Goal: Task Accomplishment & Management: Manage account settings

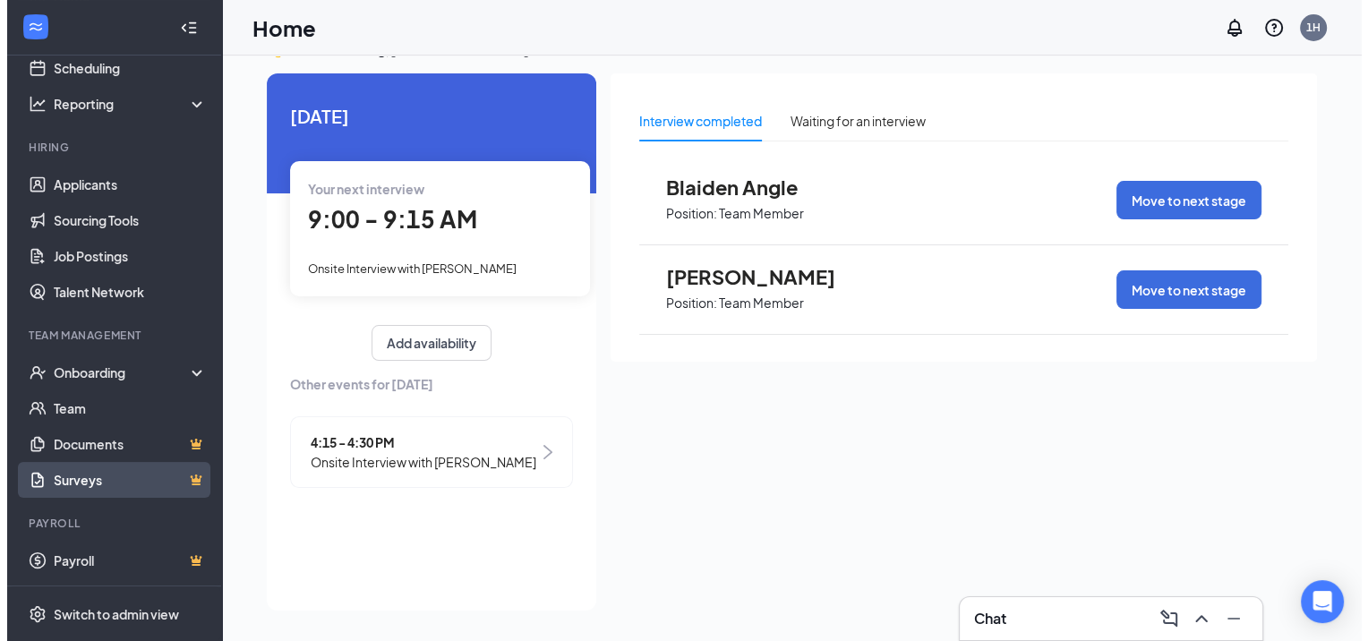
scroll to position [94, 0]
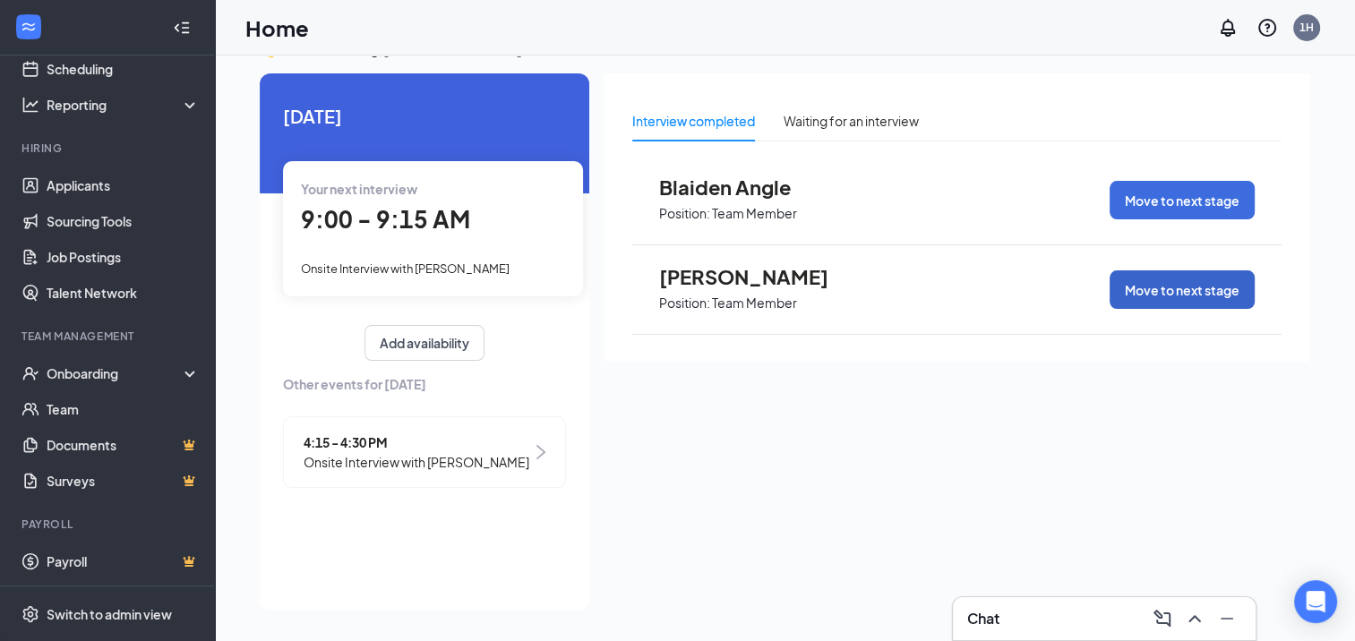
click at [1195, 296] on button "Move to next stage" at bounding box center [1182, 289] width 145 height 39
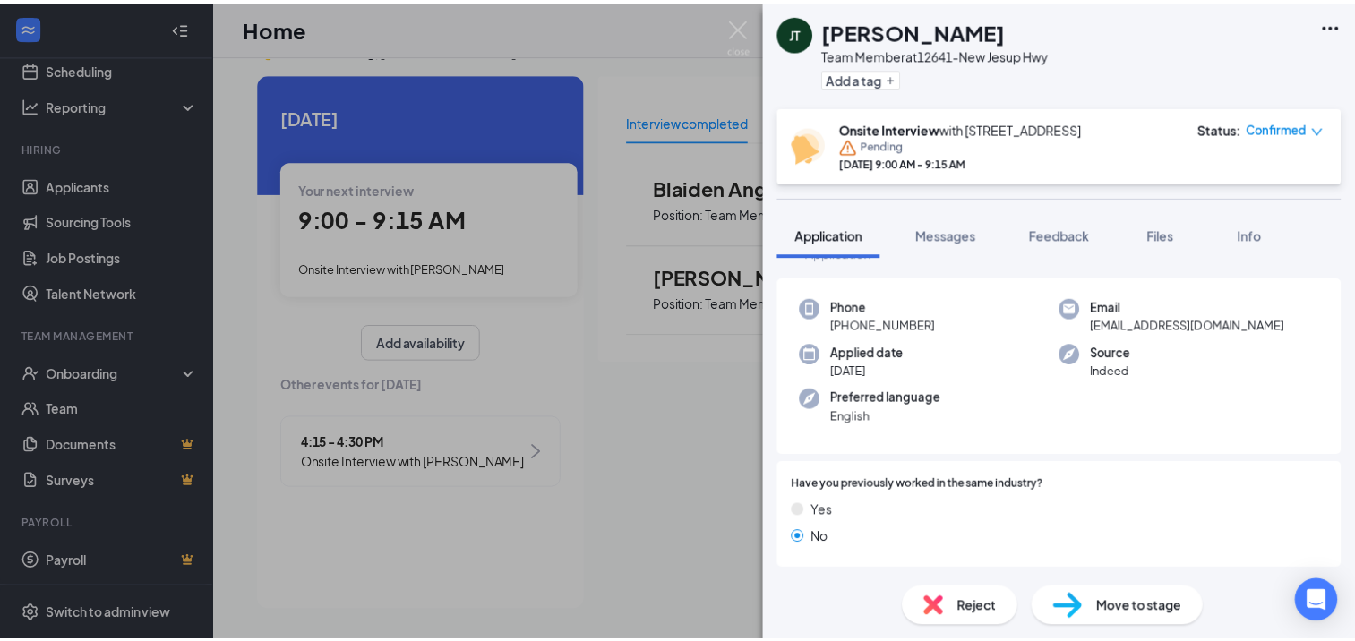
scroll to position [90, 0]
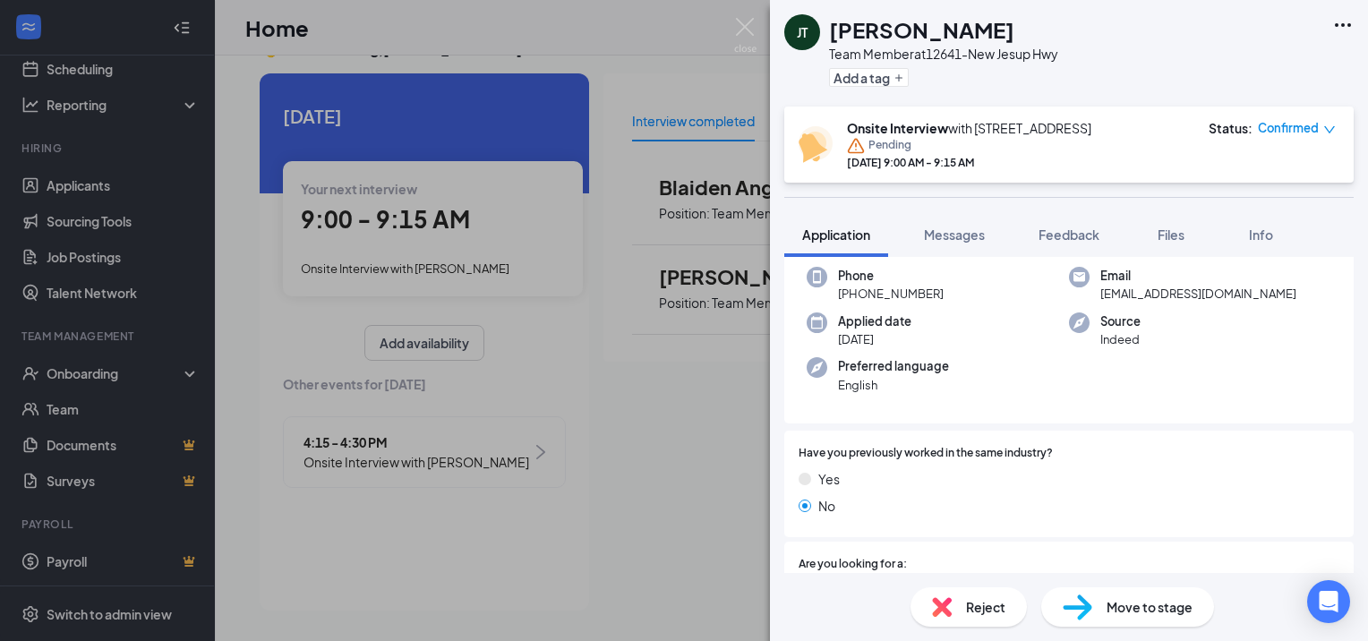
click at [1101, 613] on div "Move to stage" at bounding box center [1128, 606] width 173 height 39
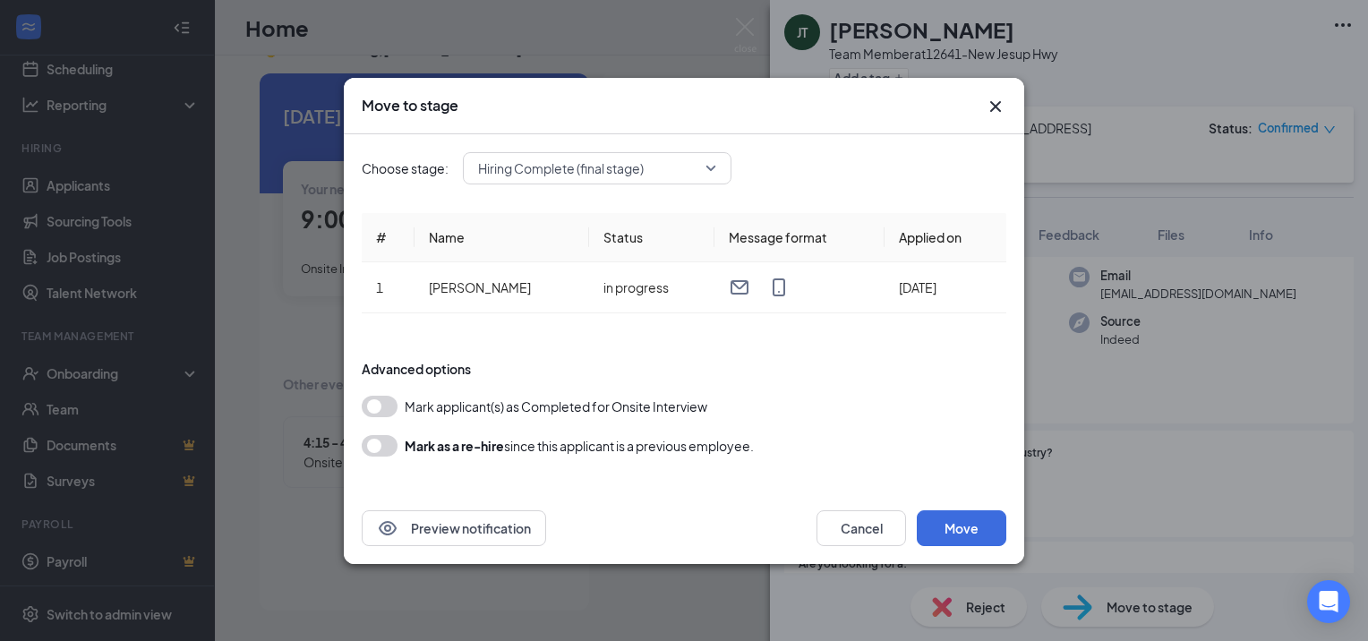
click at [389, 412] on button "button" at bounding box center [380, 406] width 36 height 21
click at [946, 523] on button "Move" at bounding box center [962, 528] width 90 height 36
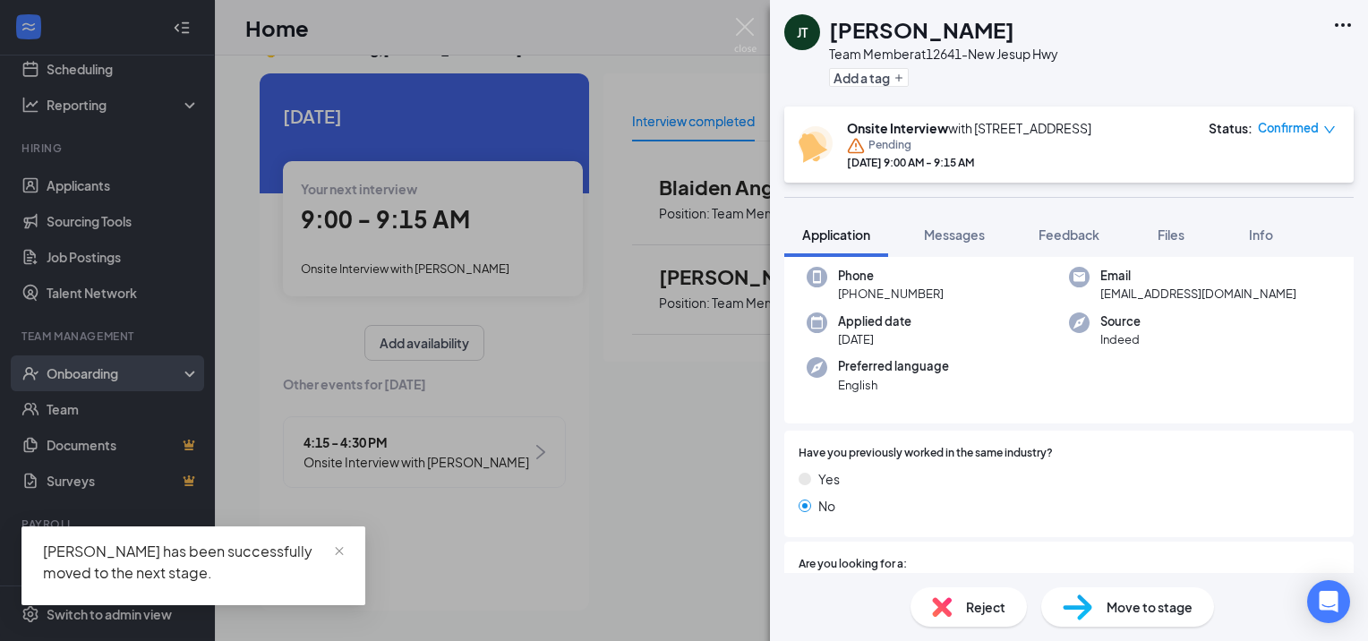
drag, startPoint x: 208, startPoint y: 356, endPoint x: 193, endPoint y: 375, distance: 24.4
click at [206, 356] on div "[PERSON_NAME] Team Member at [STREET_ADDRESS] Add a tag Onsite Interview with […" at bounding box center [684, 320] width 1368 height 641
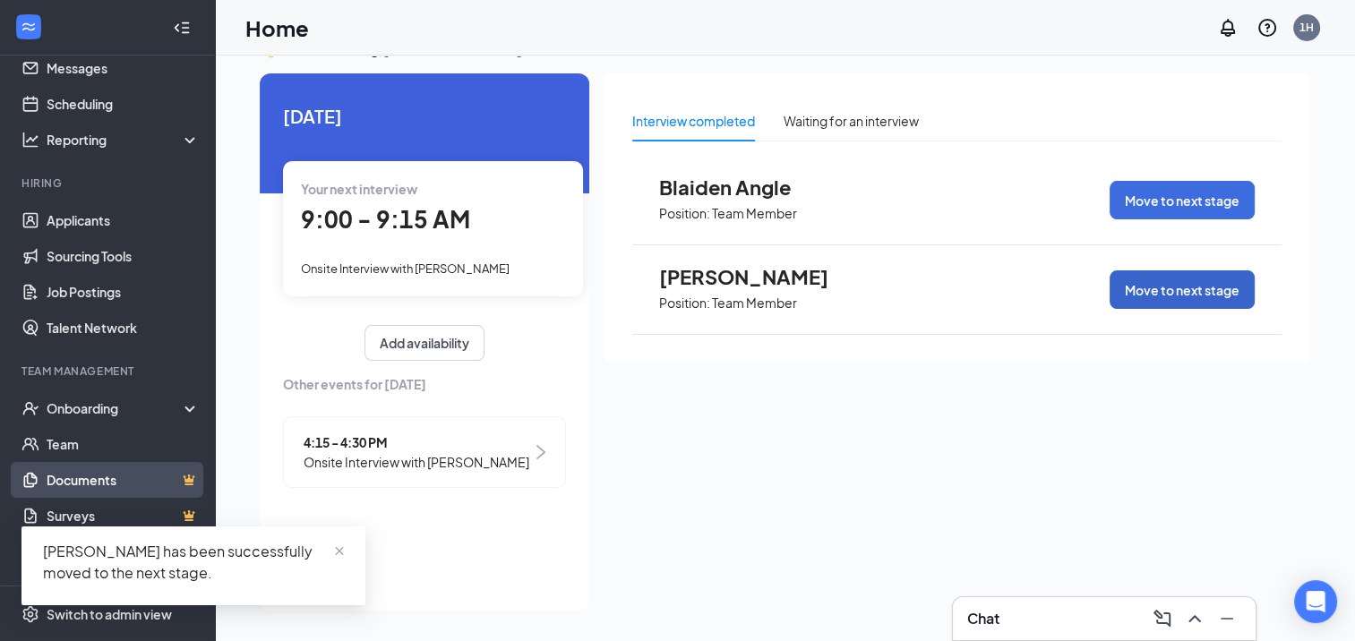
scroll to position [94, 0]
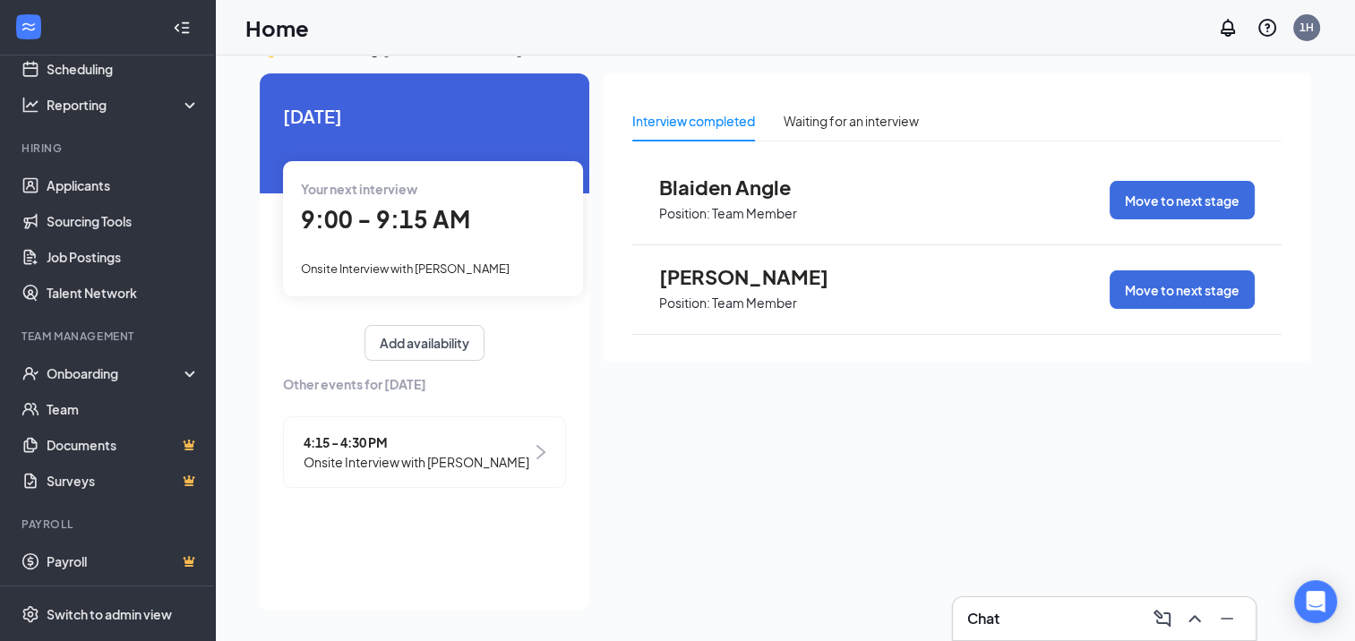
click at [735, 278] on span "[PERSON_NAME]" at bounding box center [757, 276] width 197 height 23
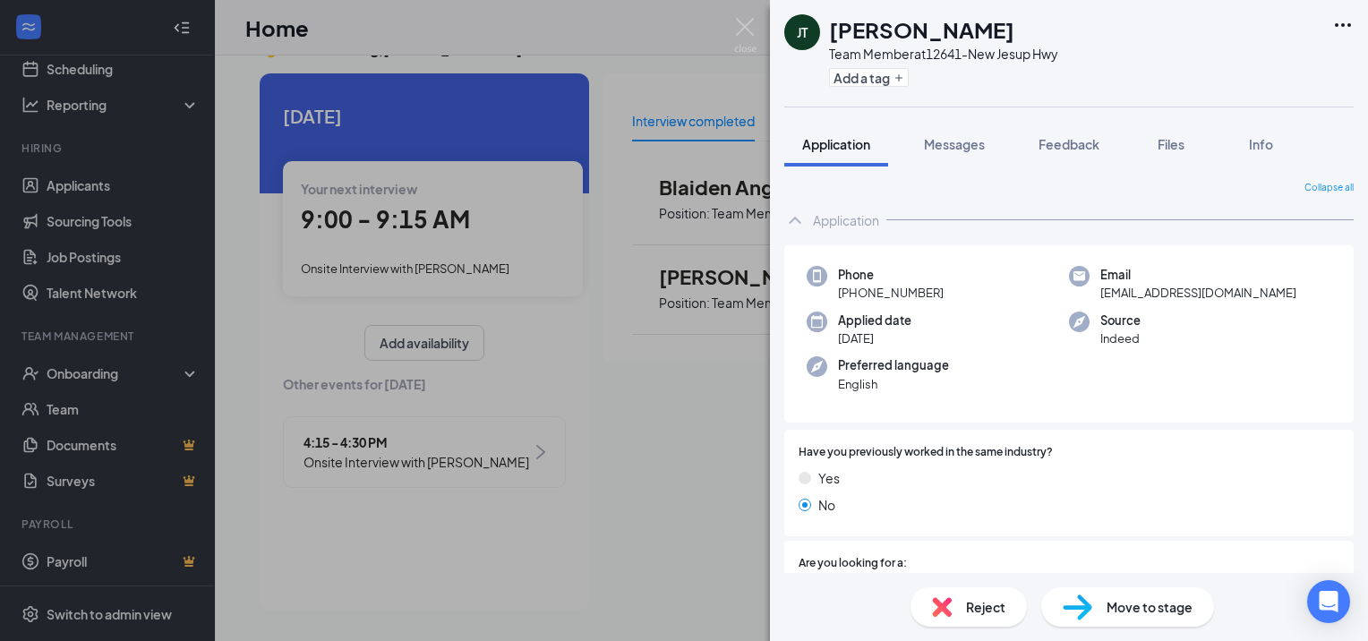
click at [130, 413] on div "[PERSON_NAME] Team Member at [STREET_ADDRESS] Add a tag Application Messages Fe…" at bounding box center [684, 320] width 1368 height 641
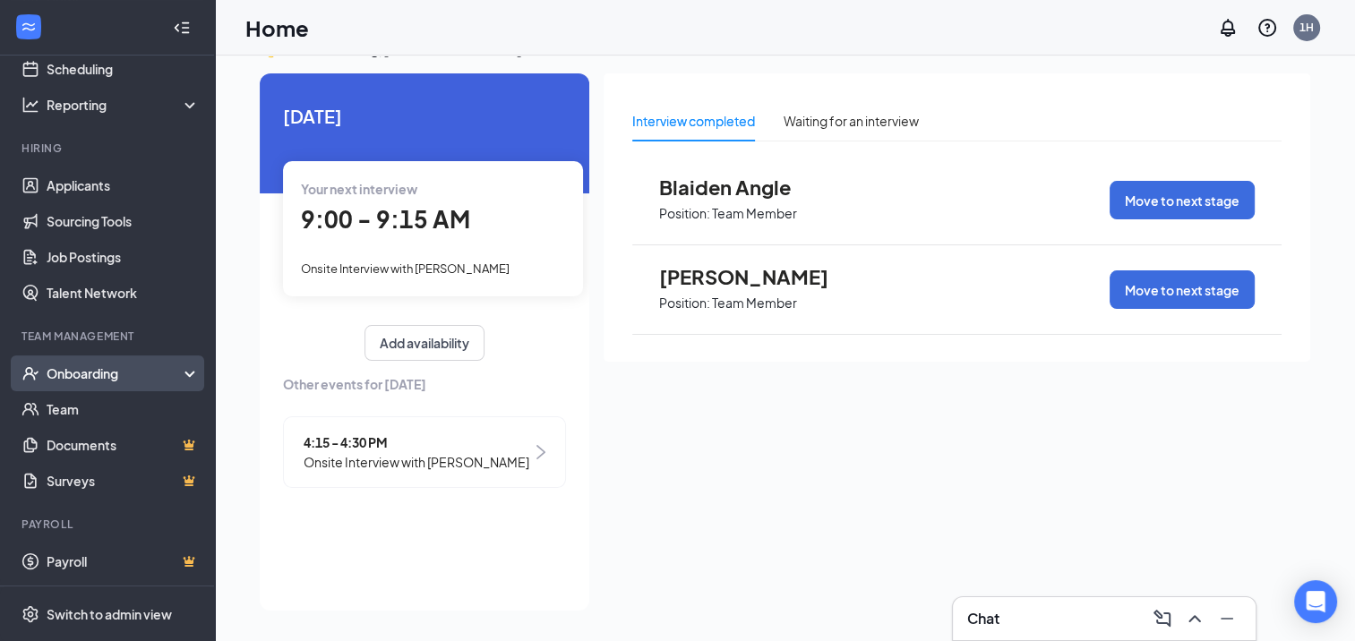
click at [61, 380] on div "Onboarding" at bounding box center [116, 373] width 138 height 18
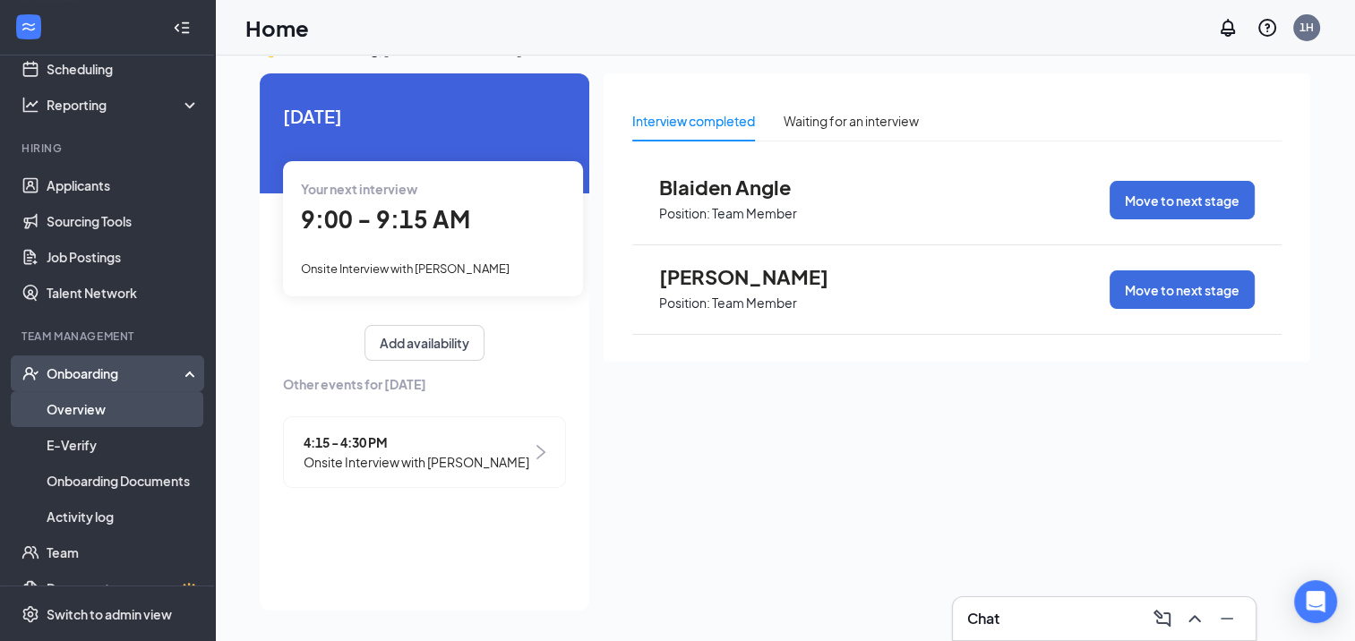
click at [81, 416] on link "Overview" at bounding box center [123, 409] width 153 height 36
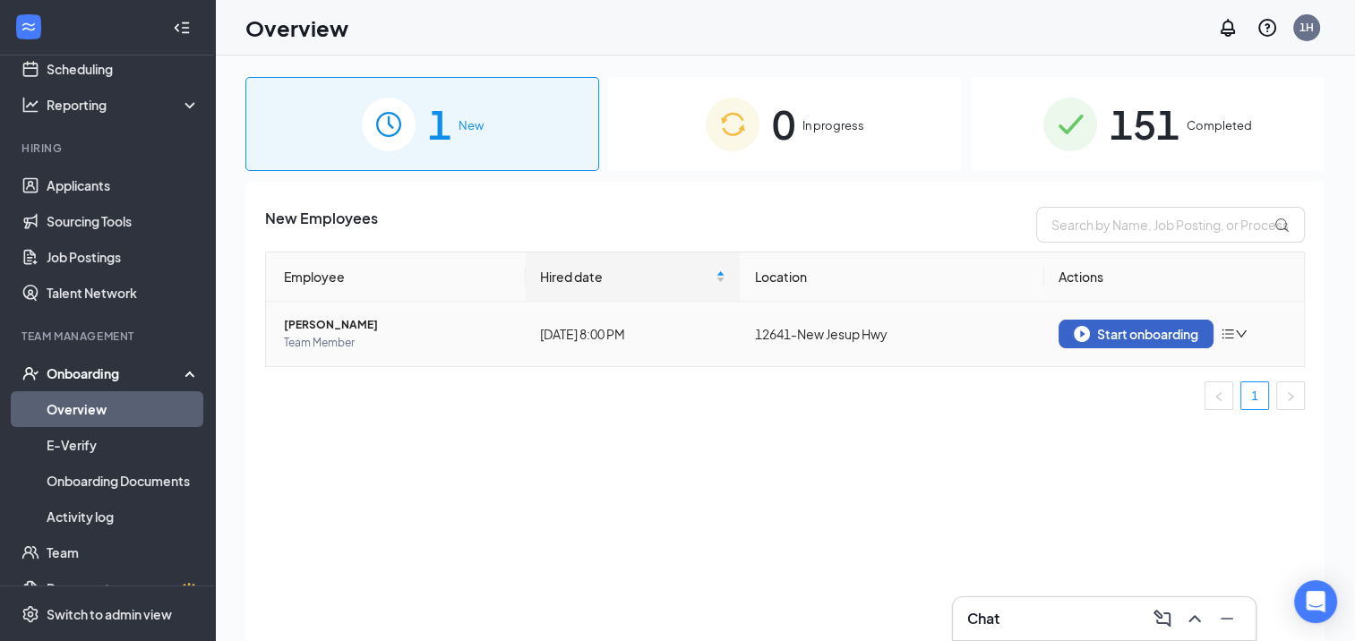
click at [1150, 333] on div "Start onboarding" at bounding box center [1136, 334] width 124 height 16
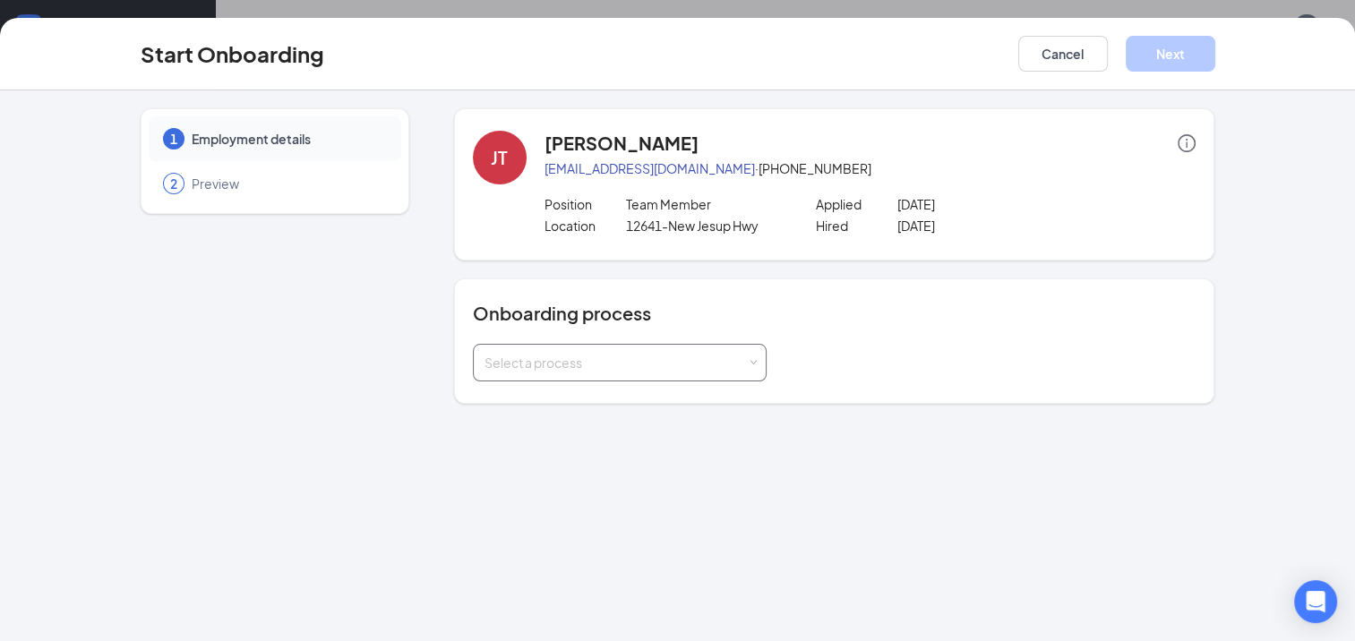
click at [554, 368] on div "Select a process" at bounding box center [615, 363] width 262 height 18
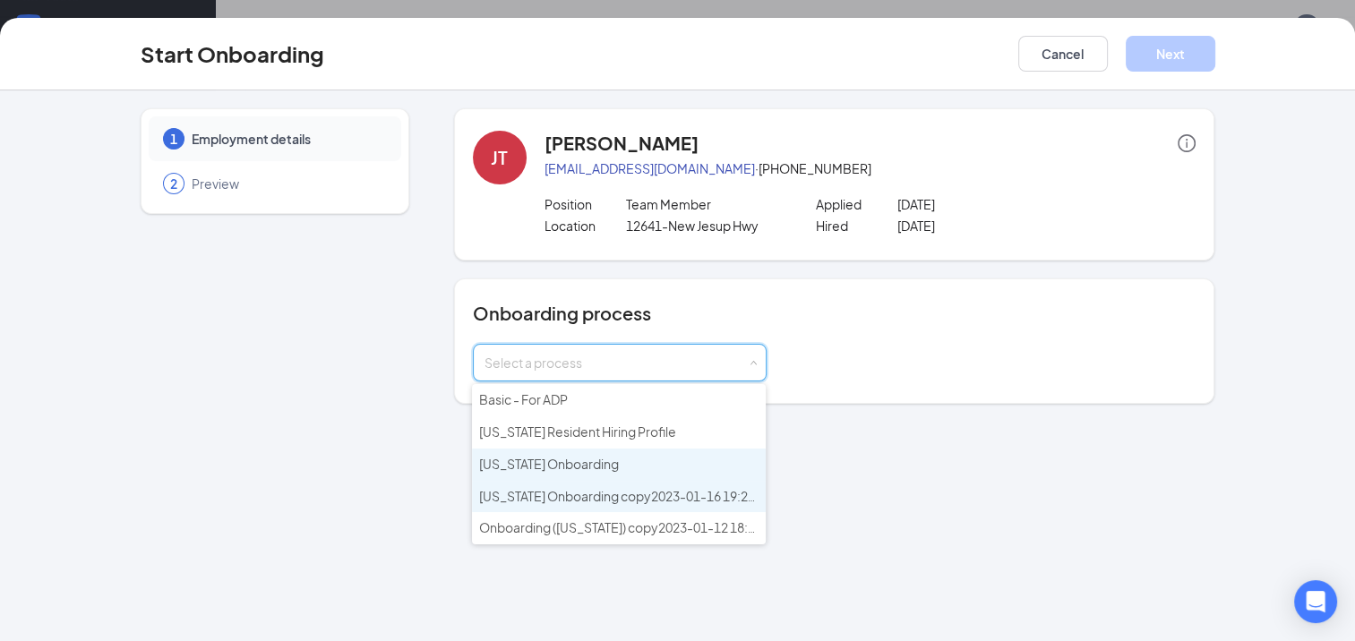
click at [541, 476] on ul "Basic - For ADP [US_STATE] Resident Hiring Profile [US_STATE] Onboarding [US_ST…" at bounding box center [619, 464] width 294 height 160
click at [542, 456] on span "[US_STATE] Onboarding" at bounding box center [549, 464] width 140 height 16
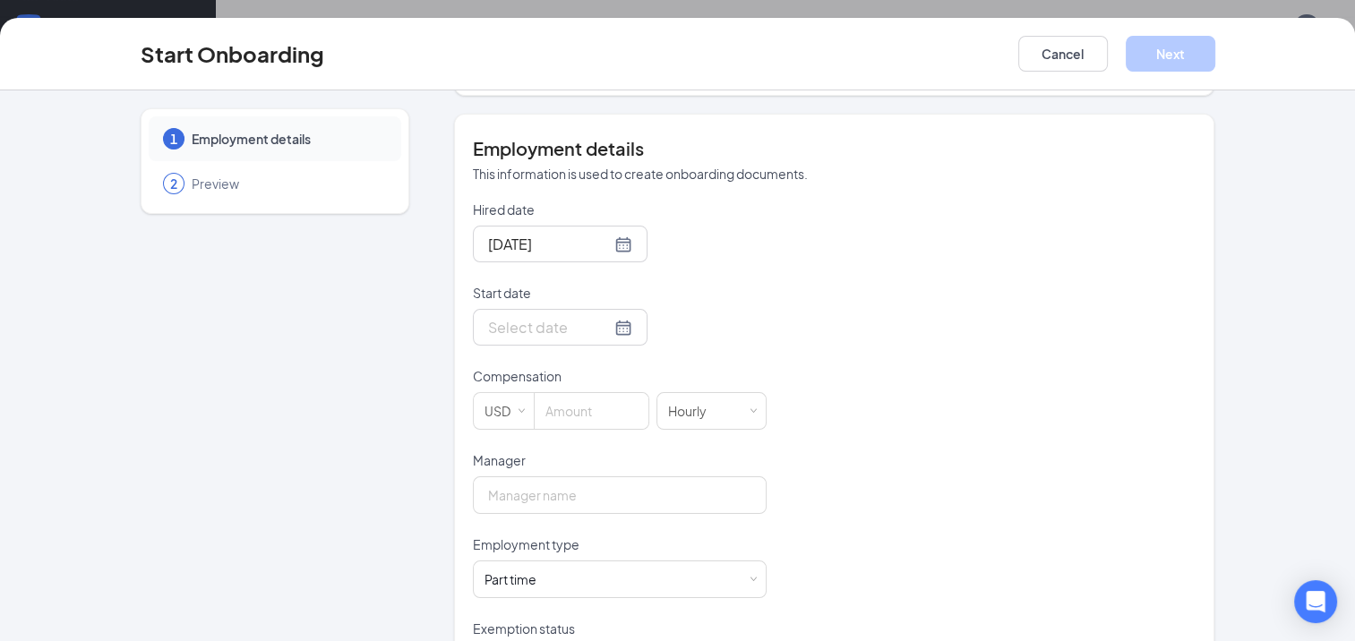
scroll to position [358, 0]
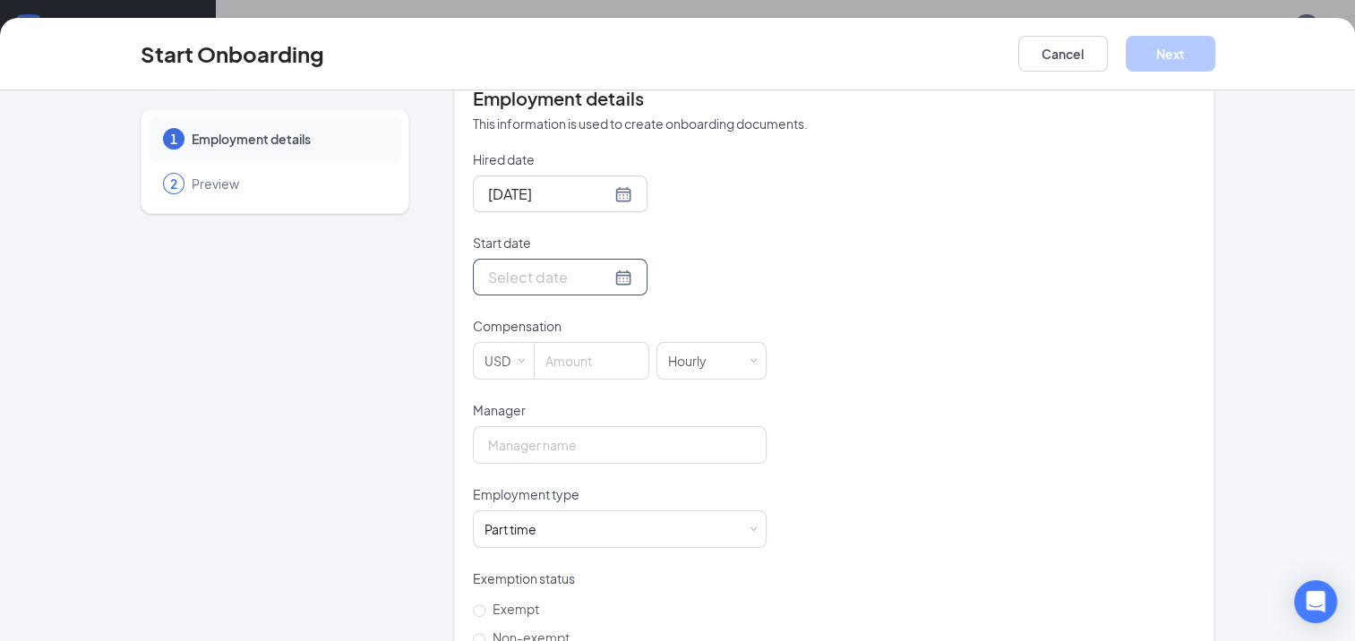
click at [474, 269] on div at bounding box center [560, 277] width 175 height 37
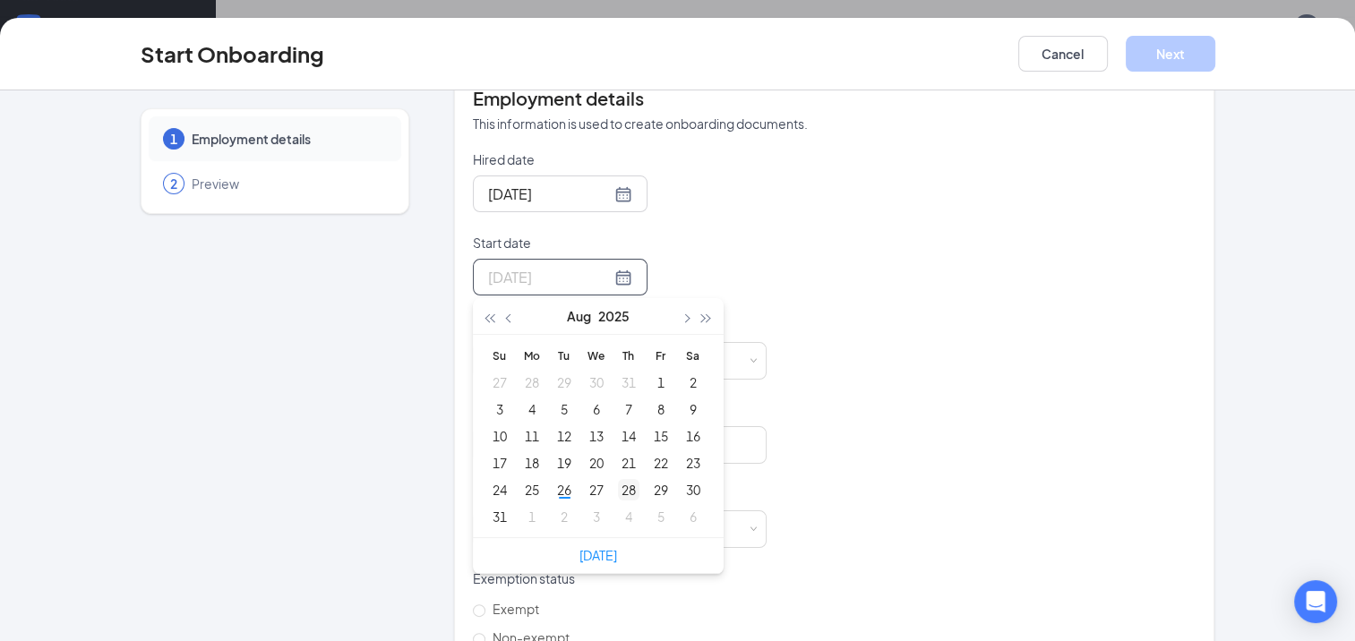
type input "[DATE]"
click at [622, 486] on div "28" at bounding box center [628, 489] width 21 height 21
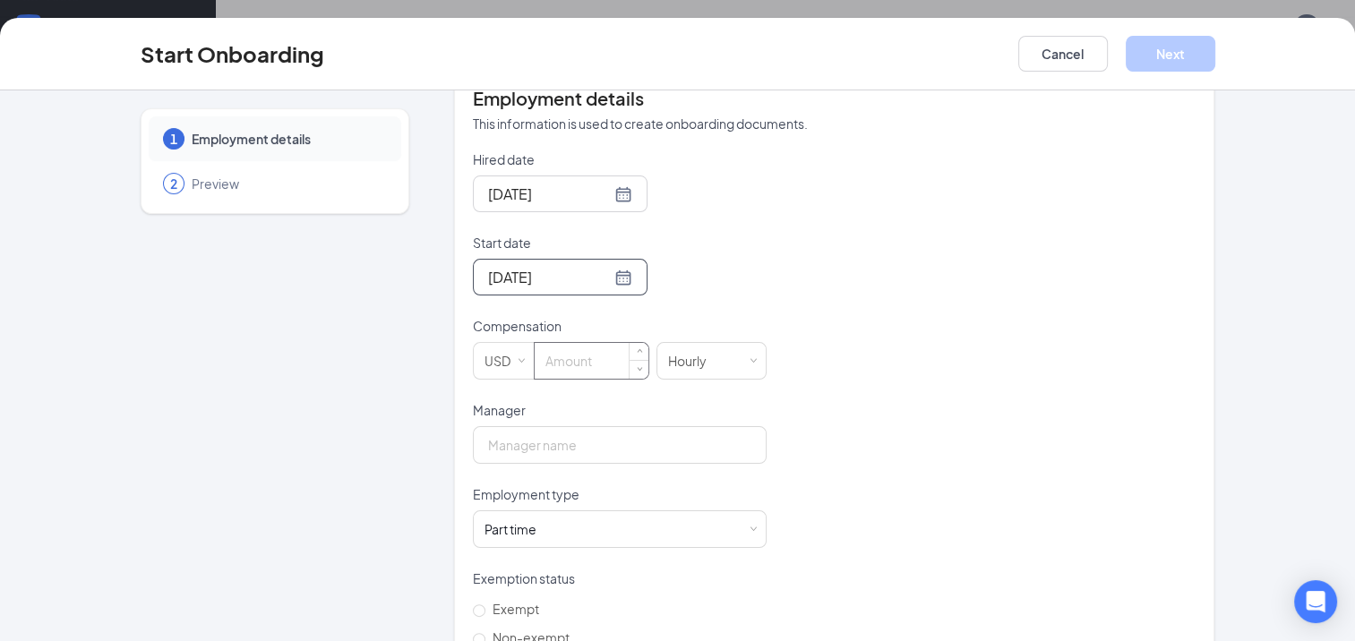
click at [537, 358] on input at bounding box center [592, 361] width 114 height 36
type input "12.5"
click at [593, 463] on form "Hired date [DATE] Start date [DATE] [DATE] Su Mo Tu We Th Fr Sa 27 28 29 30 31 …" at bounding box center [620, 443] width 294 height 586
click at [539, 444] on input "Manager" at bounding box center [620, 445] width 294 height 38
type input "[PERSON_NAME]"
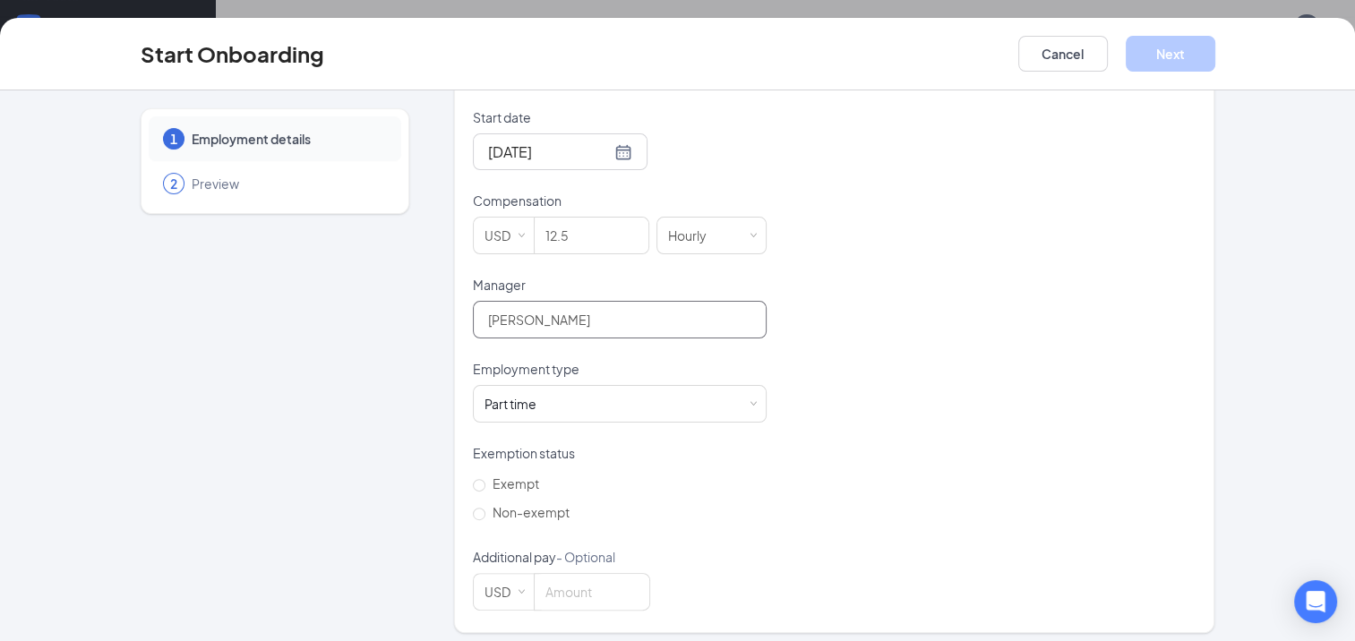
scroll to position [491, 0]
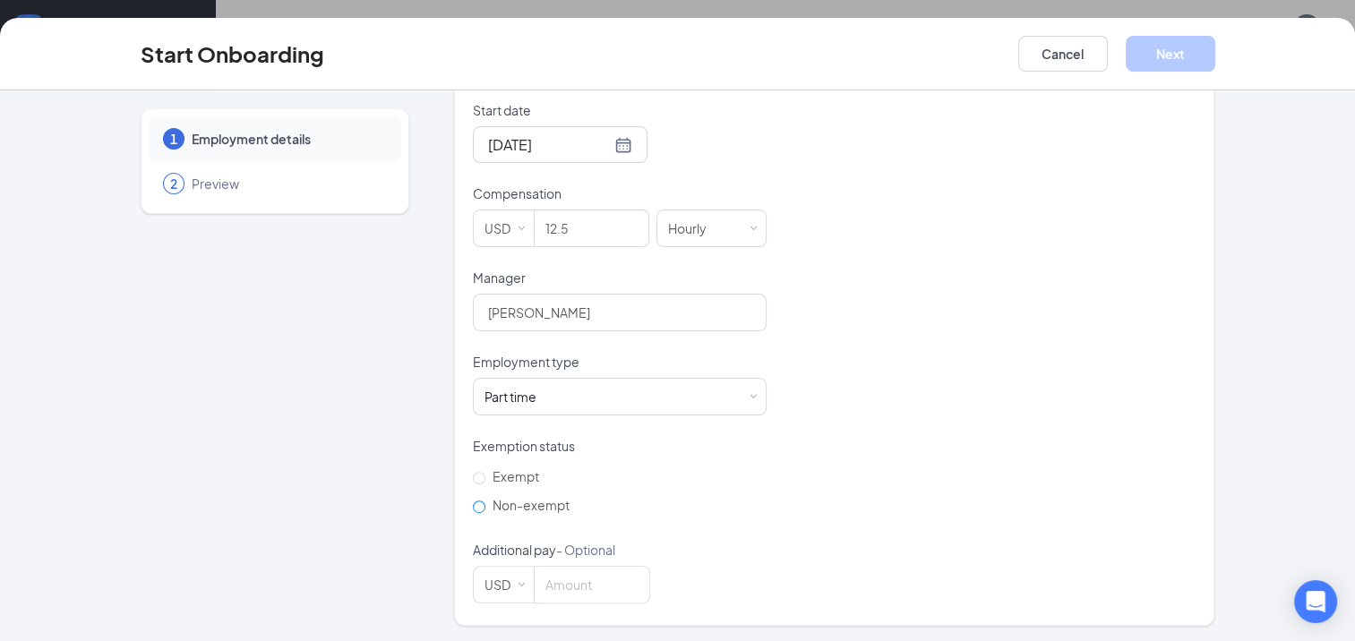
click at [473, 507] on input "Non-exempt" at bounding box center [479, 507] width 13 height 13
radio input "true"
click at [1196, 54] on button "Next" at bounding box center [1171, 54] width 90 height 36
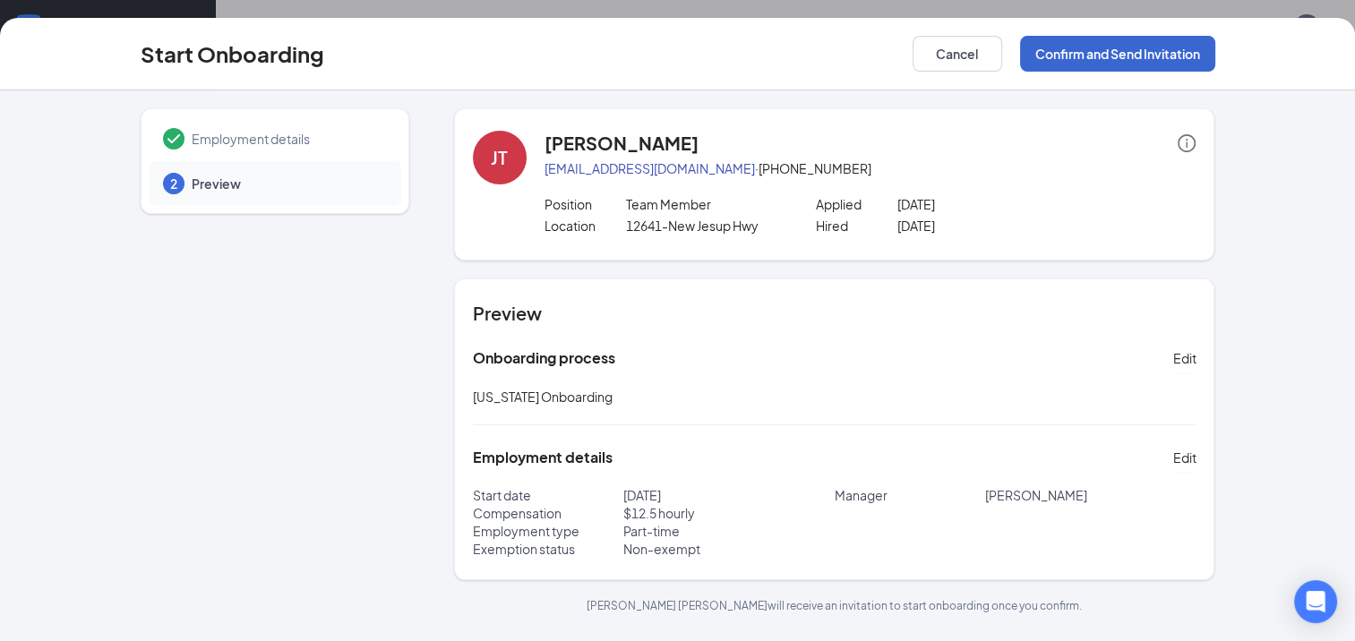
scroll to position [0, 0]
click at [1085, 64] on button "Confirm and Send Invitation" at bounding box center [1117, 54] width 195 height 36
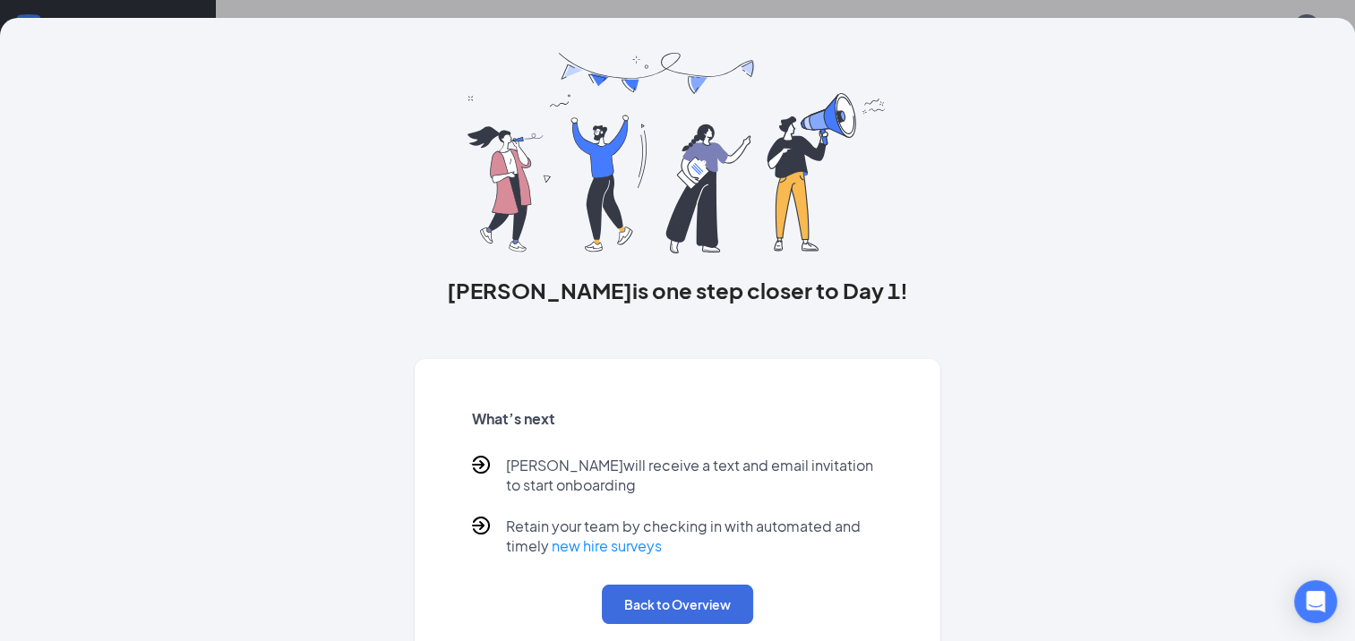
scroll to position [70, 0]
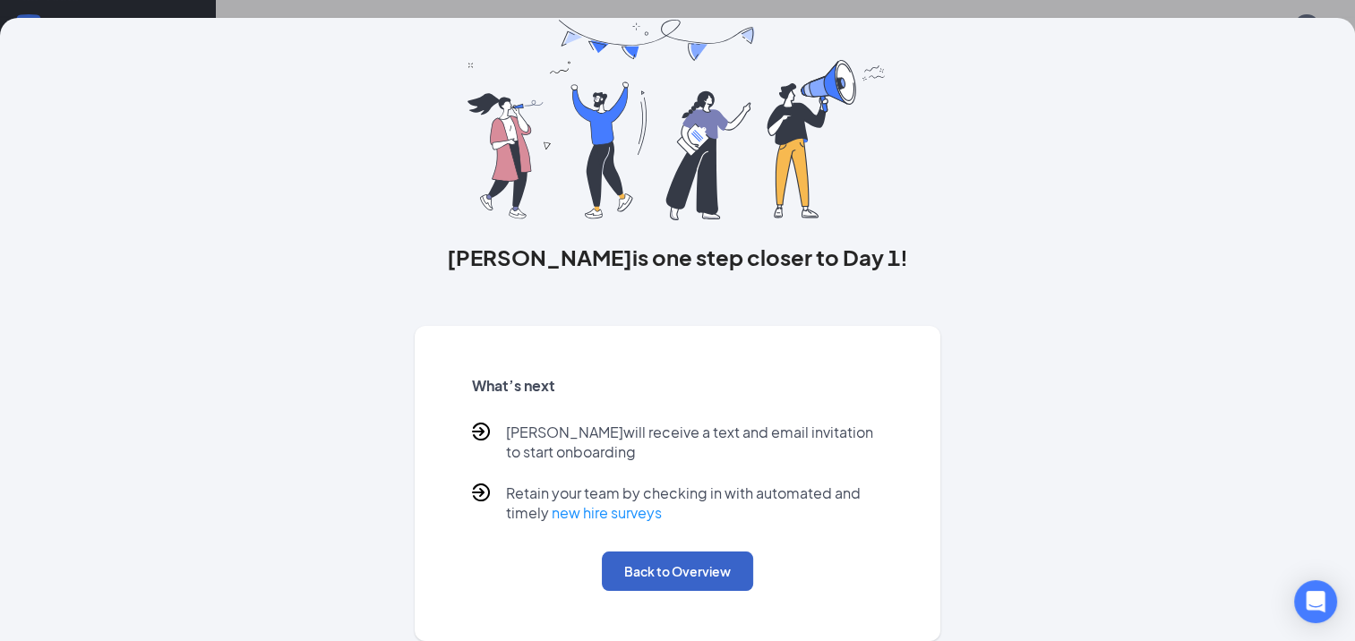
drag, startPoint x: 700, startPoint y: 561, endPoint x: 690, endPoint y: 561, distance: 9.9
click at [699, 561] on button "Back to Overview" at bounding box center [677, 571] width 151 height 39
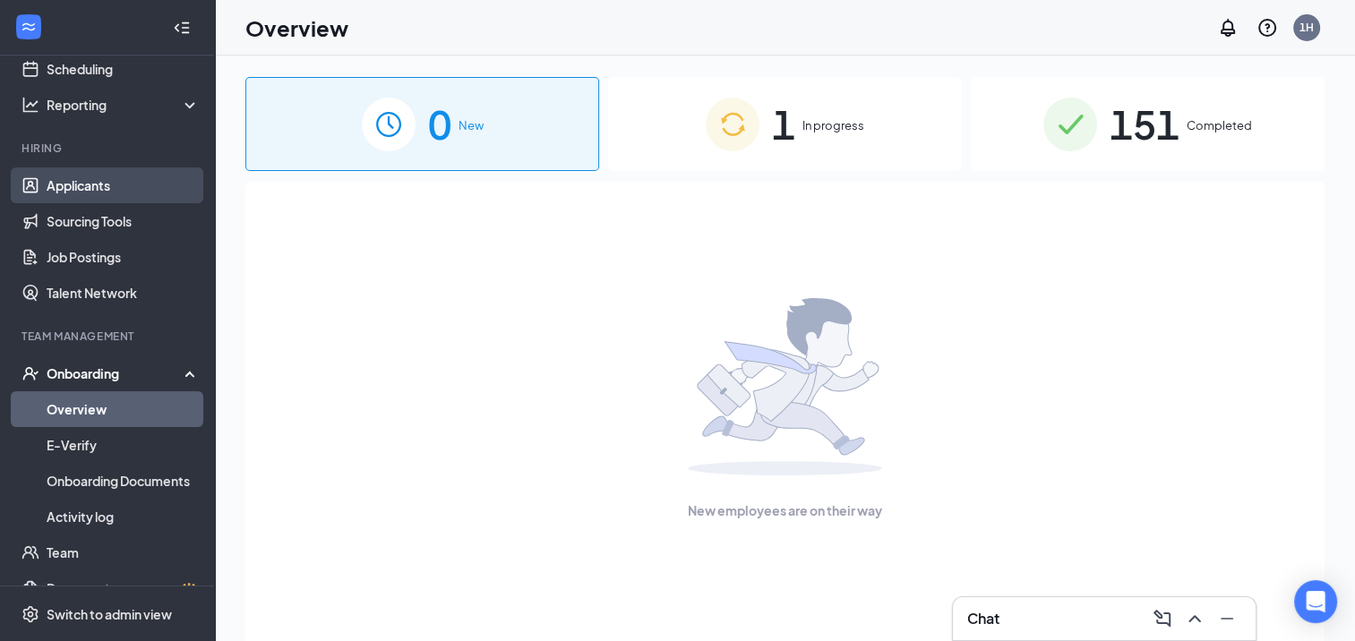
click at [84, 197] on link "Applicants" at bounding box center [123, 185] width 153 height 36
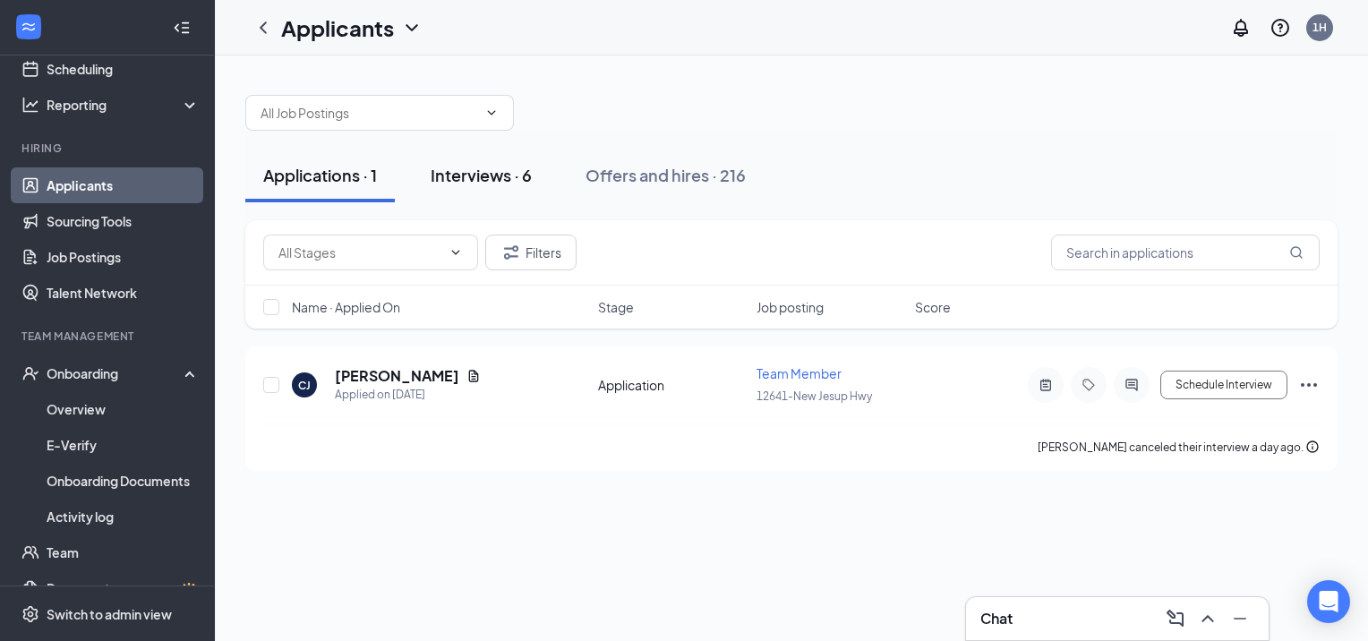
click at [476, 177] on div "Interviews · 6" at bounding box center [481, 175] width 101 height 22
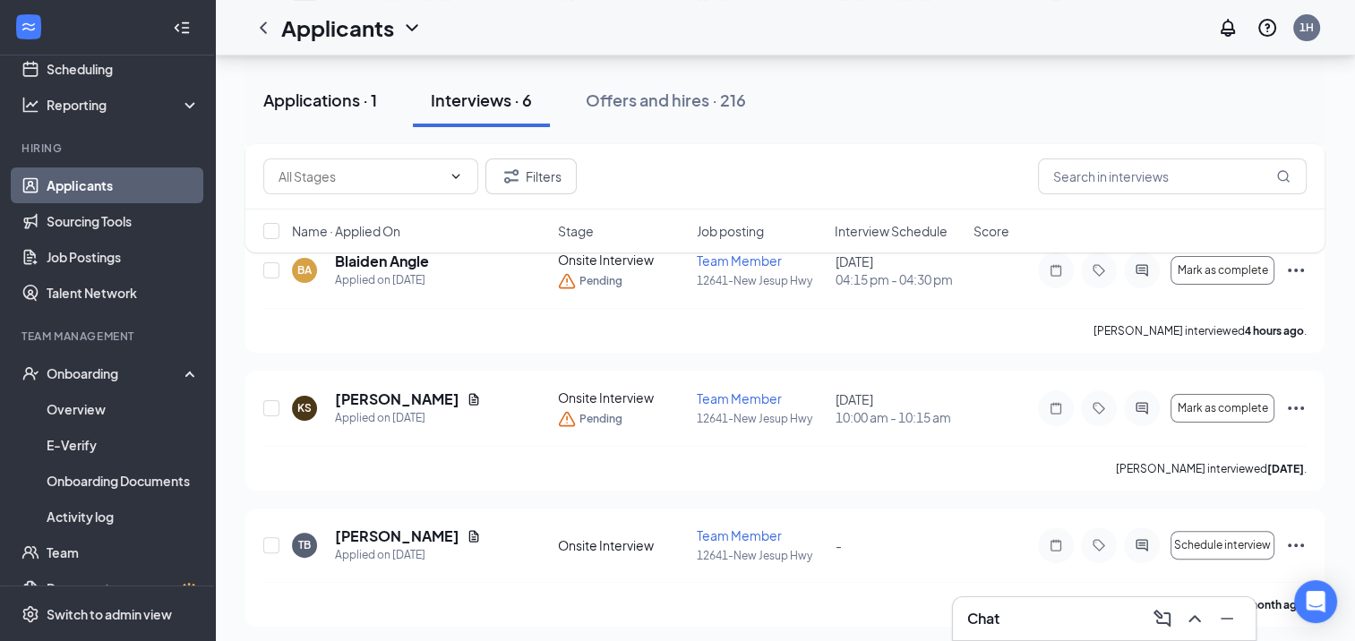
scroll to position [358, 0]
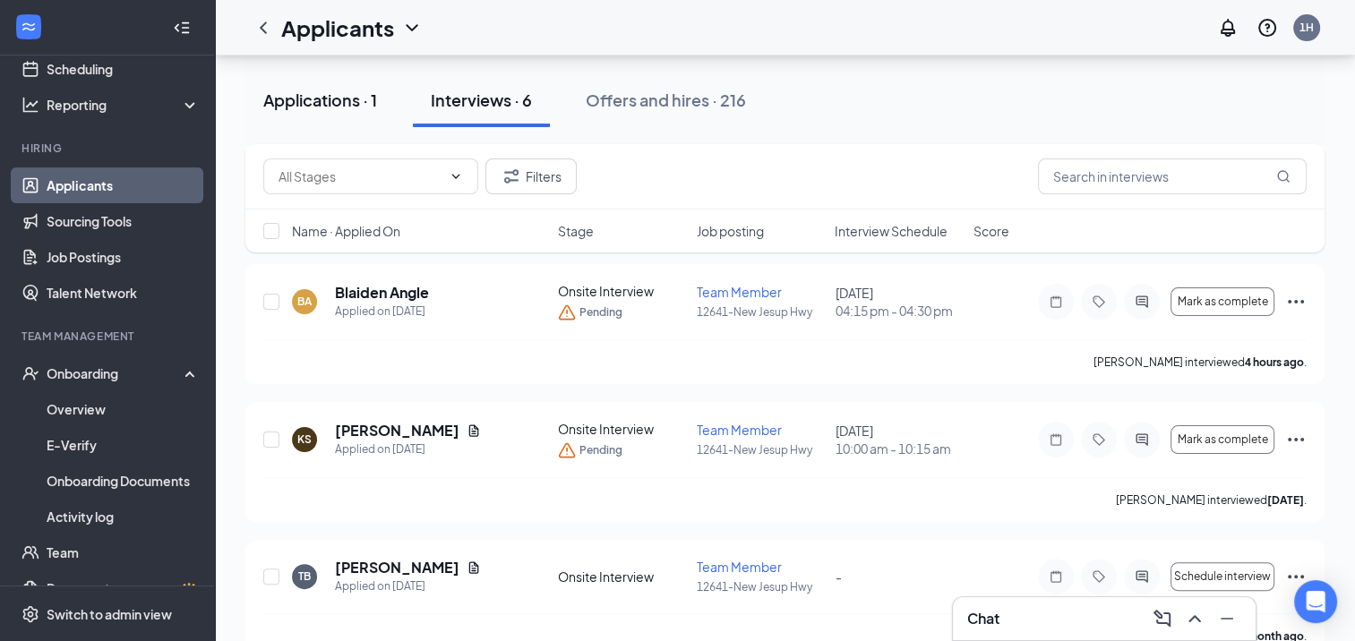
click at [347, 94] on div "Applications · 1" at bounding box center [320, 100] width 114 height 22
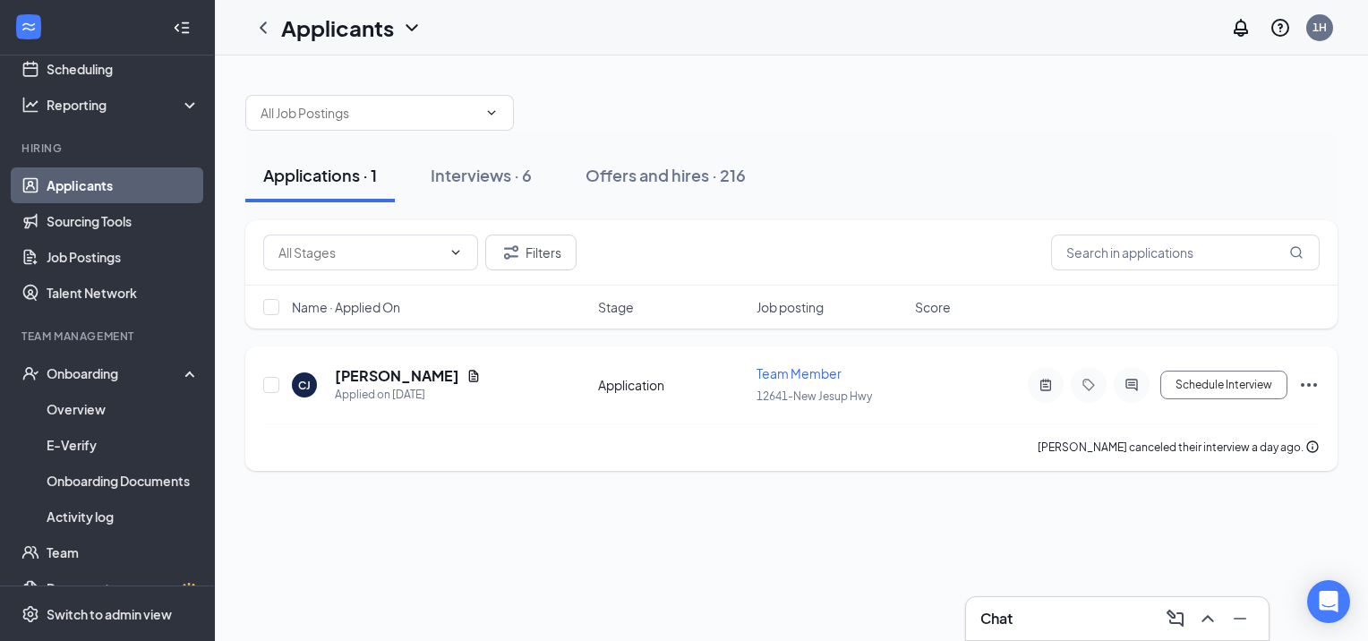
click at [1306, 382] on icon "Ellipses" at bounding box center [1309, 384] width 21 height 21
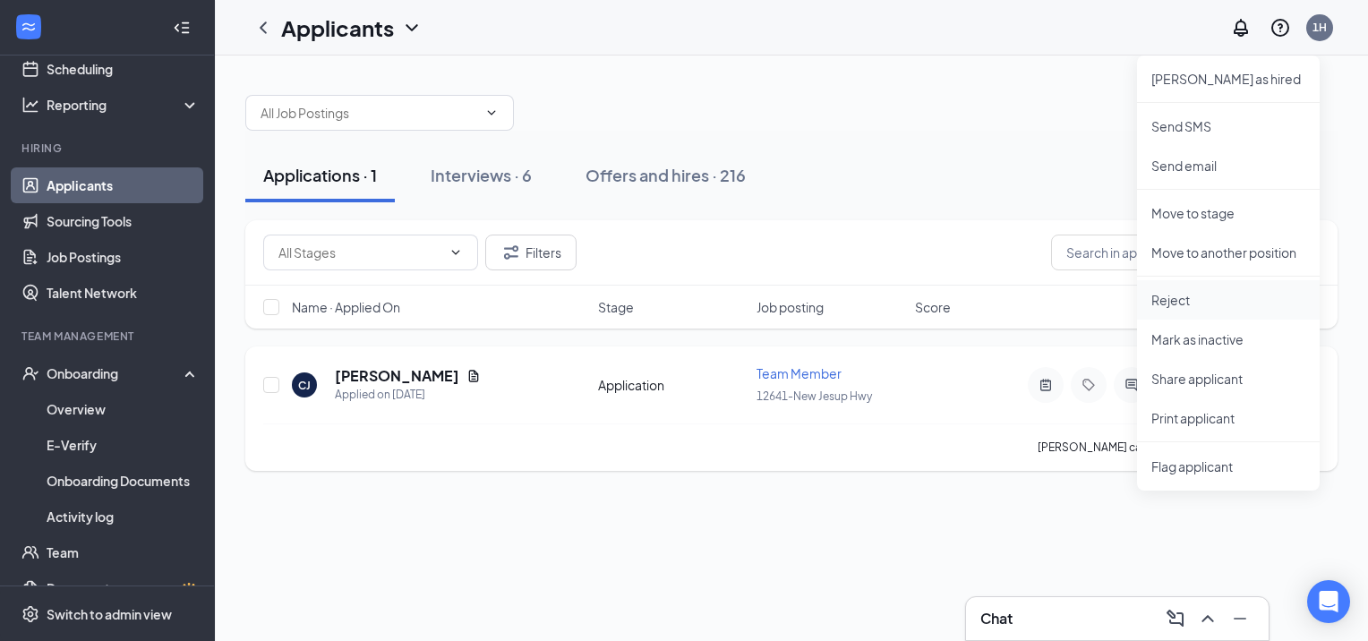
click at [1167, 299] on p "Reject" at bounding box center [1229, 300] width 154 height 18
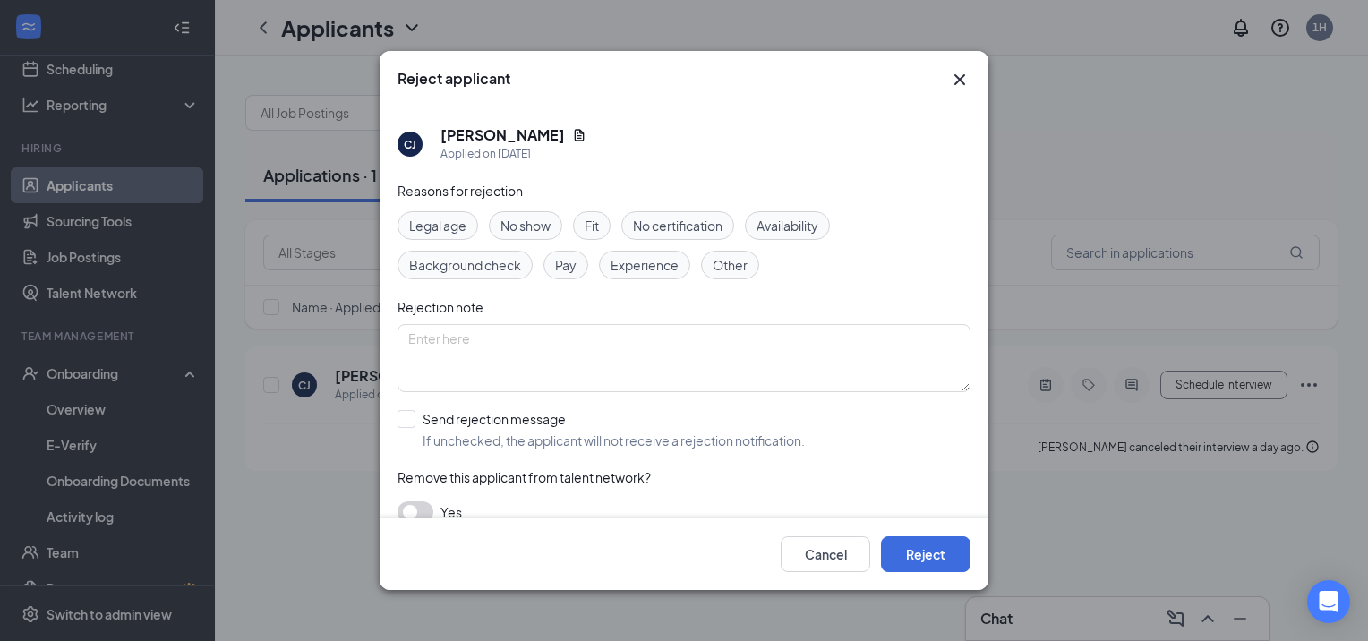
click at [419, 505] on button "button" at bounding box center [416, 512] width 36 height 21
click at [916, 536] on button "Reject" at bounding box center [926, 554] width 90 height 36
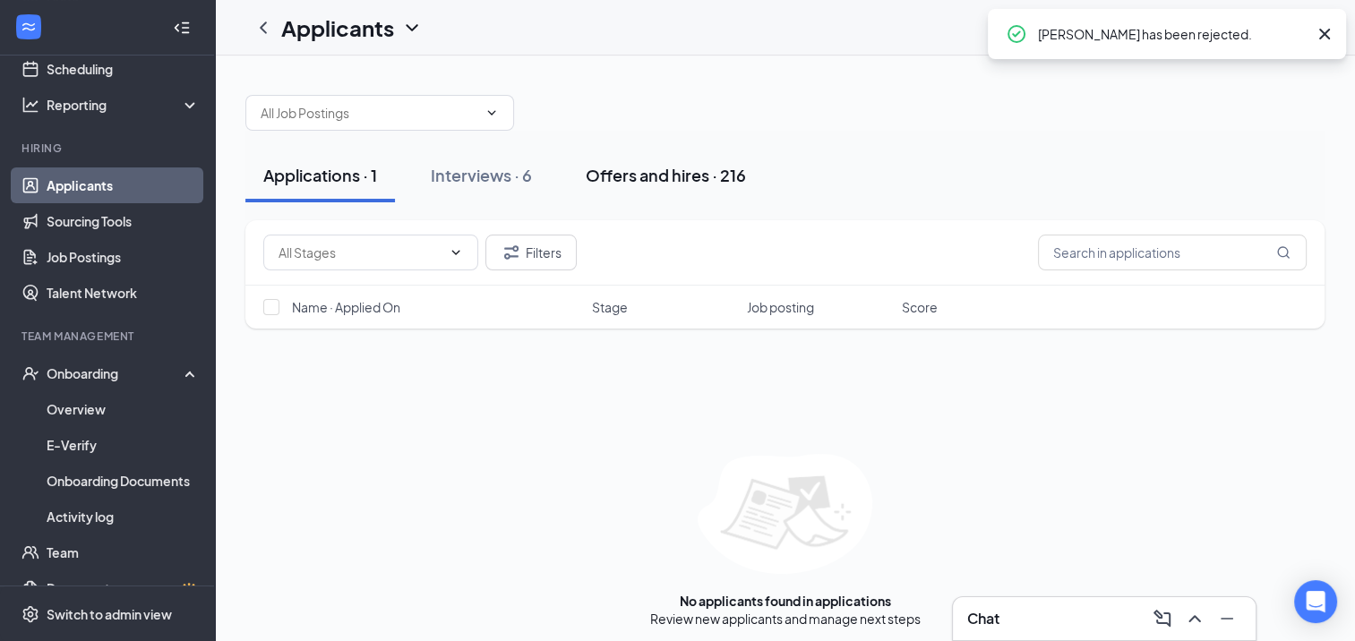
click at [650, 168] on div "Offers and hires · 216" at bounding box center [666, 175] width 160 height 22
